Goal: Transaction & Acquisition: Subscribe to service/newsletter

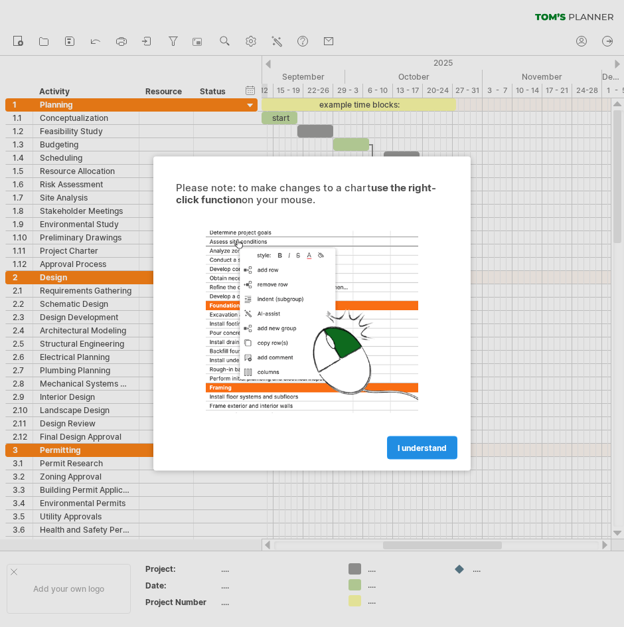
click at [423, 439] on link "I understand" at bounding box center [422, 447] width 70 height 23
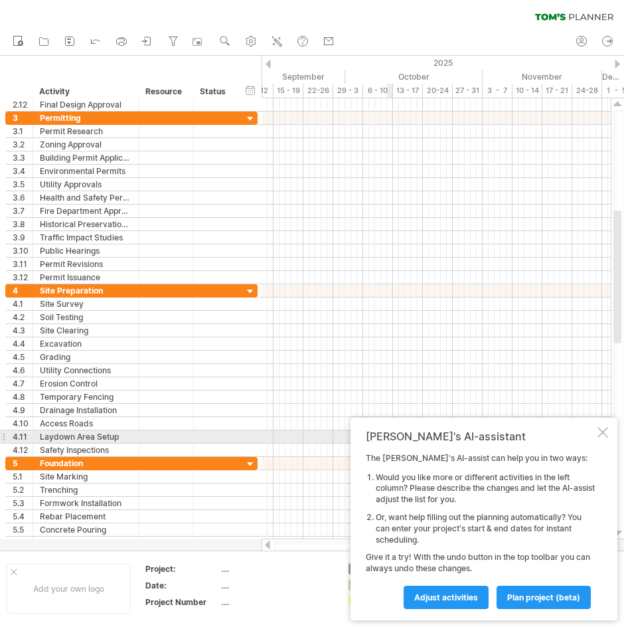
click at [596, 432] on div "[PERSON_NAME]'s AI-assistant The [PERSON_NAME]'s AI-assist can help you in two …" at bounding box center [484, 519] width 267 height 203
click at [120, 41] on icon at bounding box center [121, 41] width 13 height 13
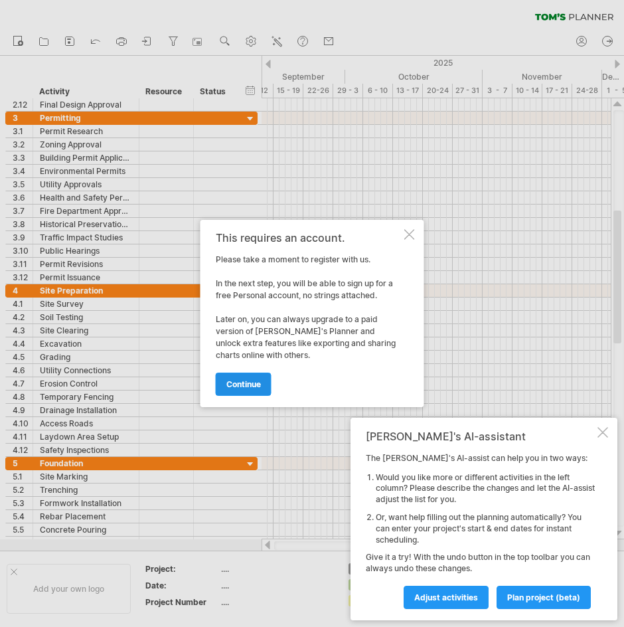
click at [246, 385] on span "continue" at bounding box center [243, 384] width 35 height 10
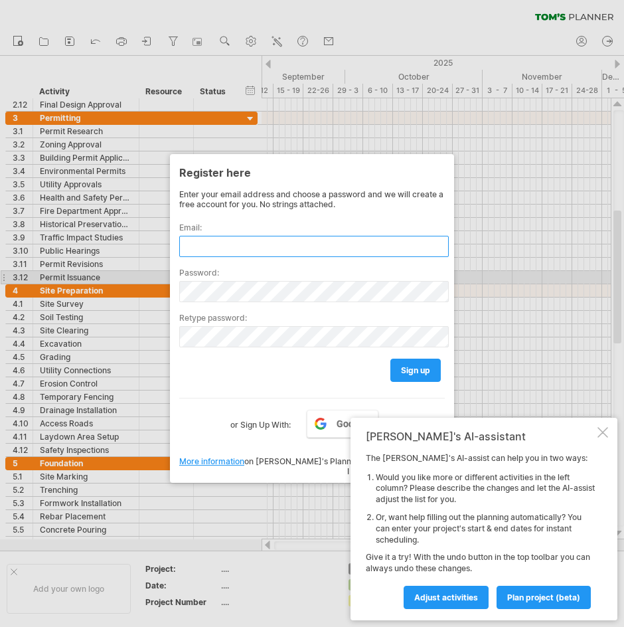
click at [284, 253] on input "text" at bounding box center [314, 246] width 270 height 21
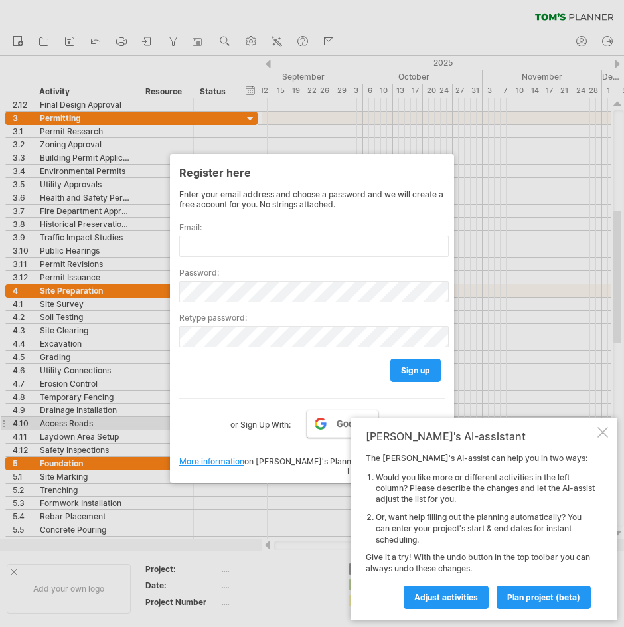
click at [331, 418] on link "Google" at bounding box center [343, 424] width 72 height 28
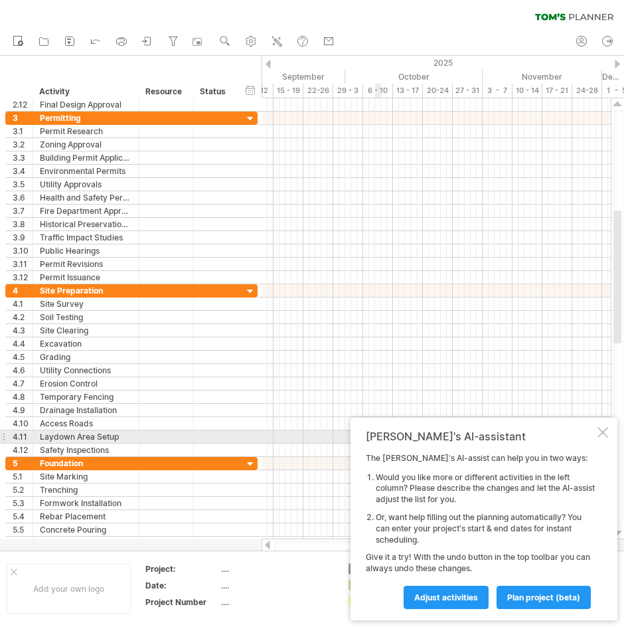
click at [598, 431] on div at bounding box center [603, 432] width 11 height 11
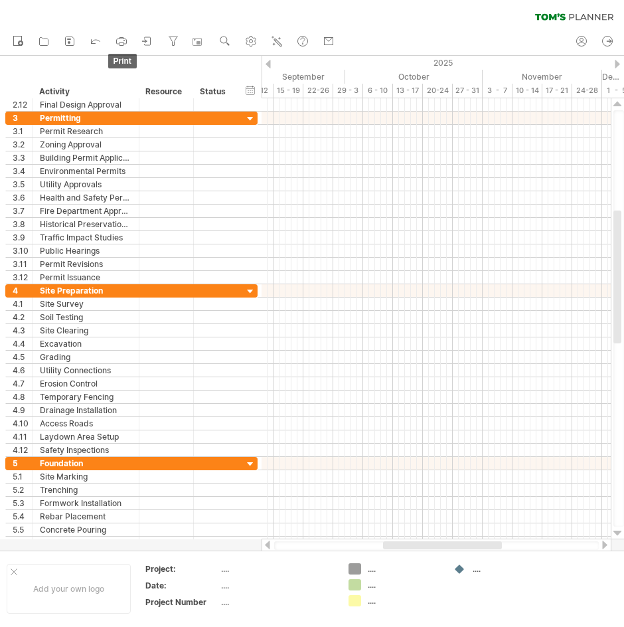
click at [118, 37] on icon at bounding box center [121, 41] width 13 height 13
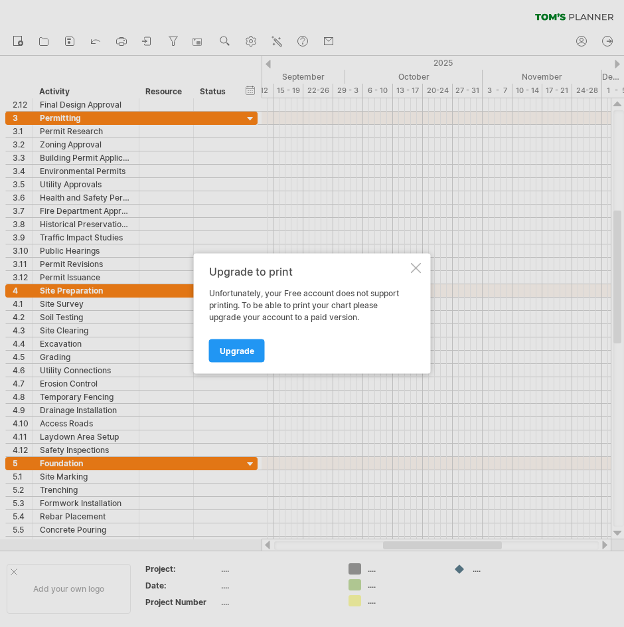
click at [253, 329] on div "Upgrade" at bounding box center [308, 345] width 199 height 34
click at [408, 275] on div "Upgrade to print Unfortunately, your Free account does not support printing. To…" at bounding box center [312, 314] width 237 height 120
click at [411, 271] on div at bounding box center [416, 268] width 11 height 11
